Goal: Task Accomplishment & Management: Use online tool/utility

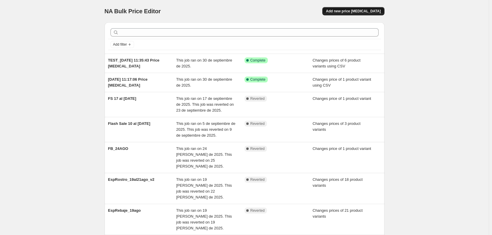
click at [364, 14] on button "Add new price change job" at bounding box center [353, 11] width 62 height 8
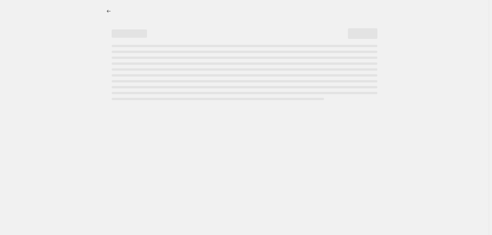
select select "percentage"
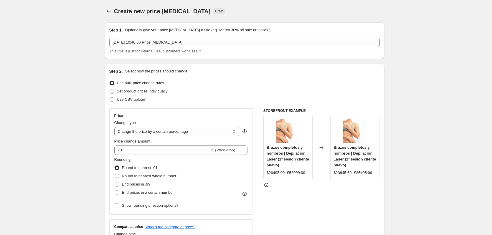
click at [120, 98] on span "Use CSV upload" at bounding box center [131, 99] width 28 height 4
click at [110, 98] on input "Use CSV upload" at bounding box center [110, 97] width 0 height 0
radio input "true"
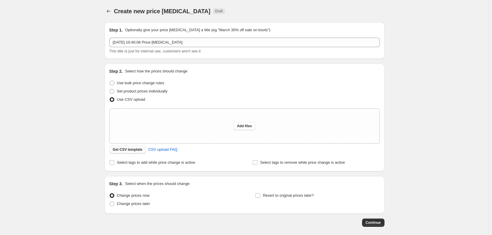
click at [137, 150] on span "Get CSV template" at bounding box center [128, 149] width 30 height 5
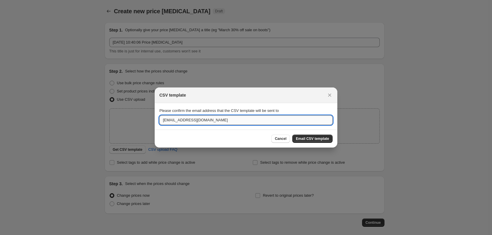
drag, startPoint x: 176, startPoint y: 121, endPoint x: 164, endPoint y: 120, distance: 11.2
click at [164, 120] on input "pgalvez@belenus.cl" at bounding box center [245, 119] width 173 height 9
type input "pkrumm@belenus.cl"
click at [326, 136] on button "Email CSV template" at bounding box center [312, 139] width 40 height 8
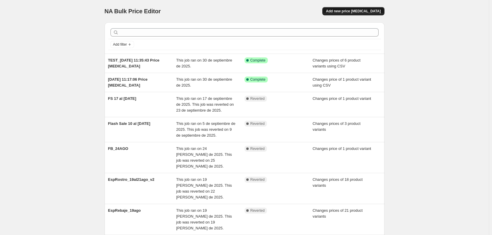
click at [359, 11] on span "Add new price change job" at bounding box center [353, 11] width 55 height 5
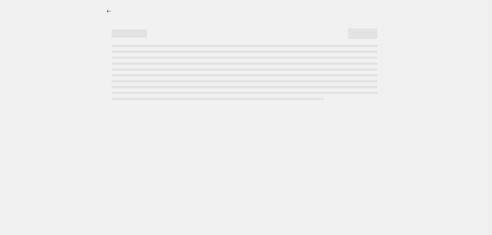
select select "percentage"
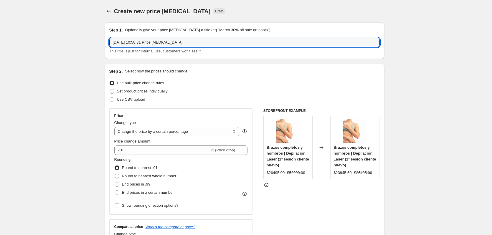
drag, startPoint x: 182, startPoint y: 43, endPoint x: 102, endPoint y: 37, distance: 79.7
click at [138, 42] on input "CYBER_" at bounding box center [244, 42] width 270 height 9
type input "CYBER_06 al 13 oct"
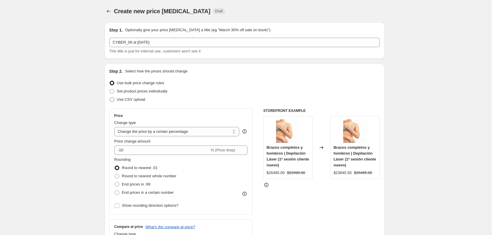
click at [114, 100] on span at bounding box center [112, 99] width 5 height 5
click at [110, 98] on input "Use CSV upload" at bounding box center [110, 97] width 0 height 0
radio input "true"
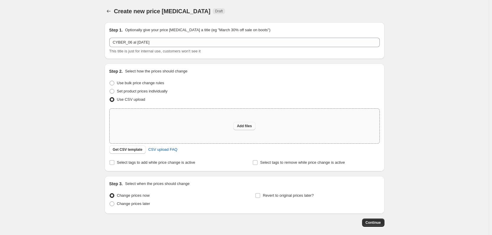
click at [235, 128] on button "Add files" at bounding box center [244, 126] width 22 height 8
type input "C:\fakepath\SHOPIFY_AUTOM_CYBER.csv"
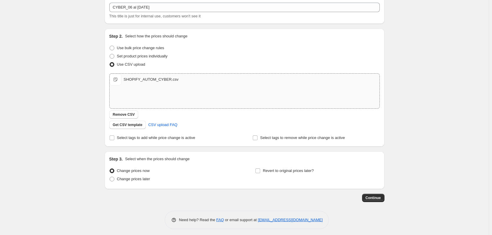
scroll to position [38, 0]
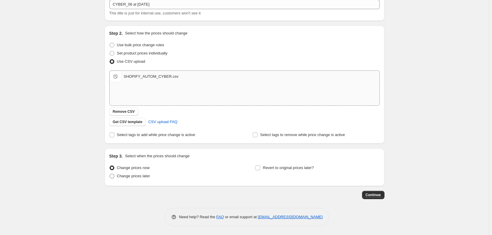
click at [133, 174] on span "Change prices later" at bounding box center [133, 176] width 33 height 4
click at [110, 174] on input "Change prices later" at bounding box center [110, 174] width 0 height 0
radio input "true"
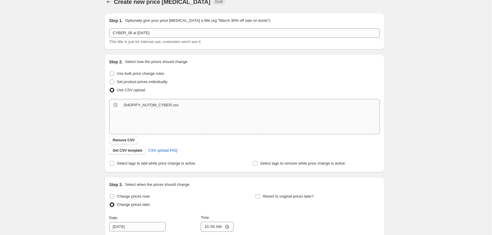
scroll to position [0, 0]
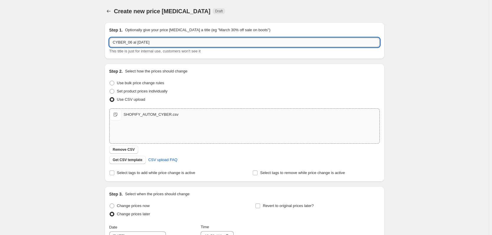
click at [131, 43] on input "CYBER_06 al 13 oct" at bounding box center [244, 42] width 270 height 9
type input "CYBER_05 al 13 oct"
click at [51, 143] on div "Create new price change job. This page is ready Create new price change job Dra…" at bounding box center [244, 187] width 489 height 374
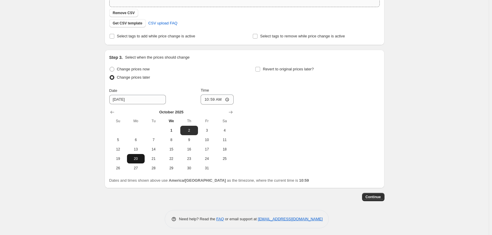
scroll to position [139, 0]
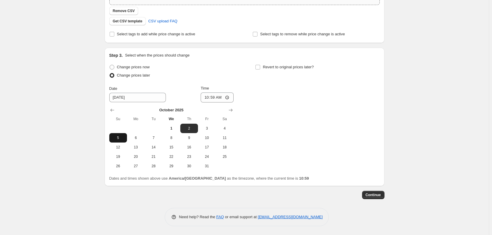
click at [117, 138] on span "5" at bounding box center [118, 138] width 13 height 5
type input "10/5/2025"
click at [229, 97] on input "10:59" at bounding box center [217, 98] width 33 height 10
type input "20:00"
click at [257, 124] on div "Change prices now Change prices later Date 10/5/2025 Time 20:00 October 2025 Su…" at bounding box center [244, 117] width 270 height 108
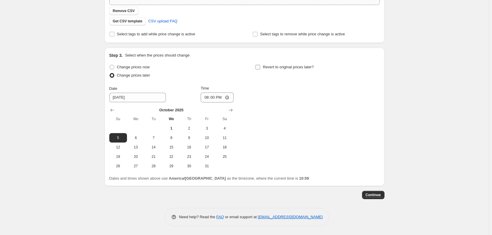
click at [260, 68] on input "Revert to original prices later?" at bounding box center [257, 67] width 5 height 5
checkbox input "true"
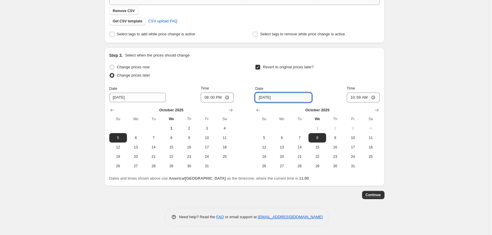
click at [274, 97] on input "10/8/2025" at bounding box center [283, 97] width 57 height 9
click at [286, 97] on input "10/8/2025" at bounding box center [283, 97] width 57 height 9
click at [298, 148] on span "14" at bounding box center [299, 147] width 13 height 5
type input "10/14/2025"
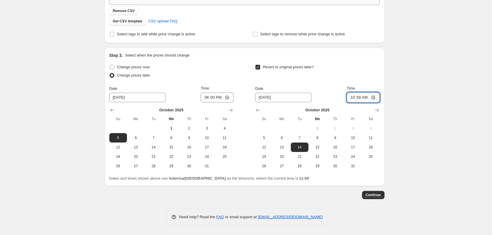
click at [376, 94] on input "10:59" at bounding box center [363, 98] width 33 height 10
click at [374, 98] on input "10:59" at bounding box center [363, 98] width 33 height 10
type input "09:00"
click at [408, 116] on div "Create new price change job. This page is ready Create new price change job Dra…" at bounding box center [244, 48] width 489 height 374
click at [380, 195] on span "Continue" at bounding box center [373, 195] width 15 height 5
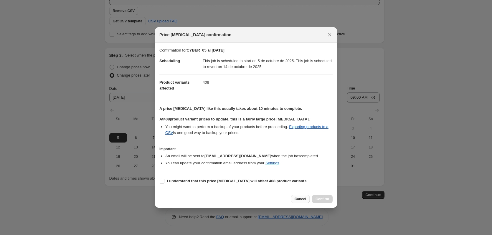
click at [300, 199] on span "Cancel" at bounding box center [300, 199] width 11 height 5
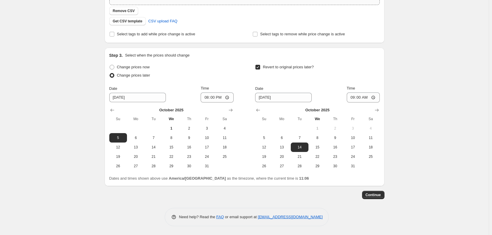
scroll to position [0, 0]
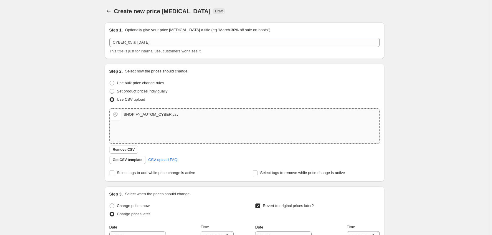
click at [152, 115] on div "SHOPIFY_AUTOM_CYBER.csv" at bounding box center [151, 115] width 55 height 6
click at [125, 150] on span "Remove CSV" at bounding box center [124, 149] width 22 height 5
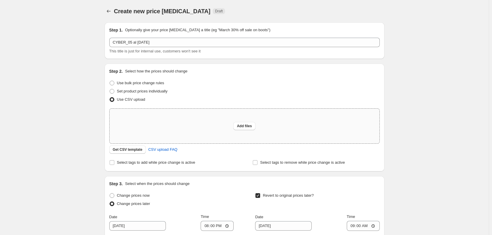
click at [235, 122] on div "Add files" at bounding box center [244, 126] width 22 height 8
type input "C:\fakepath\SHOPIFY_AUTOM_CYBER.csv"
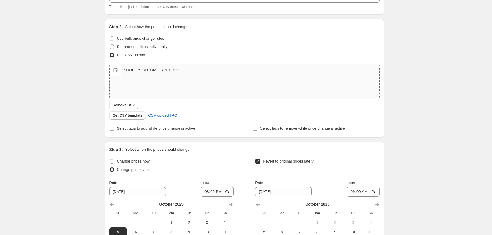
scroll to position [139, 0]
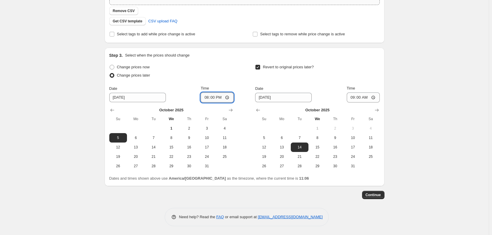
click at [230, 98] on input "20:00" at bounding box center [217, 98] width 33 height 10
click at [367, 196] on button "Continue" at bounding box center [373, 195] width 22 height 8
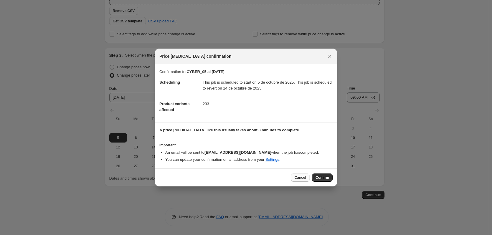
click at [305, 175] on span "Cancel" at bounding box center [300, 177] width 11 height 5
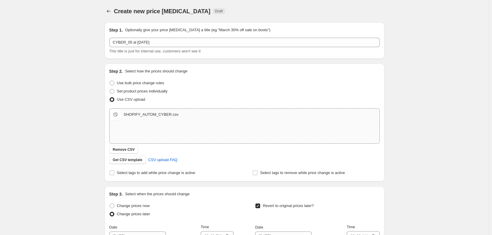
scroll to position [139, 0]
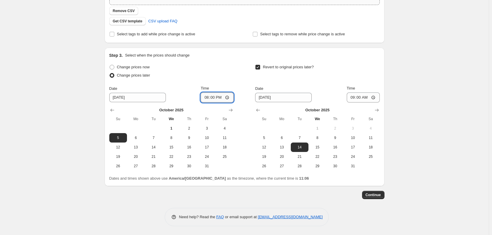
click at [225, 99] on input "20:00" at bounding box center [217, 98] width 33 height 10
click at [230, 98] on input "20:00" at bounding box center [217, 98] width 33 height 10
type input "19:57"
click at [381, 195] on span "Continue" at bounding box center [373, 195] width 15 height 5
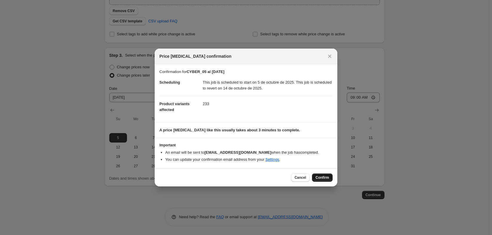
click at [323, 176] on span "Confirm" at bounding box center [323, 177] width 14 height 5
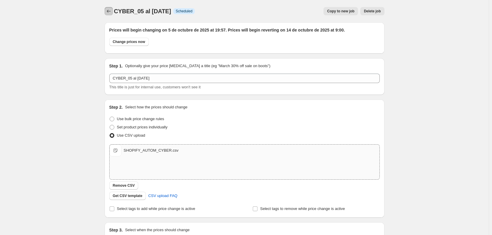
click at [111, 12] on icon "Price change jobs" at bounding box center [109, 11] width 6 height 6
